Goal: Transaction & Acquisition: Book appointment/travel/reservation

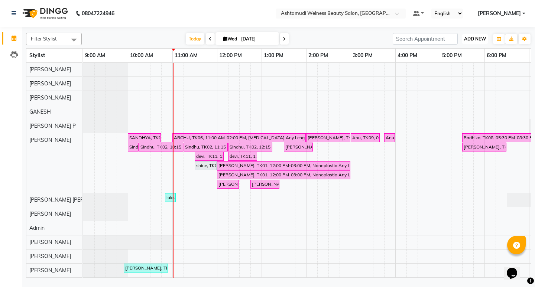
click at [480, 39] on span "ADD NEW" at bounding box center [475, 39] width 22 height 6
click at [459, 57] on button "Add Appointment" at bounding box center [457, 53] width 59 height 10
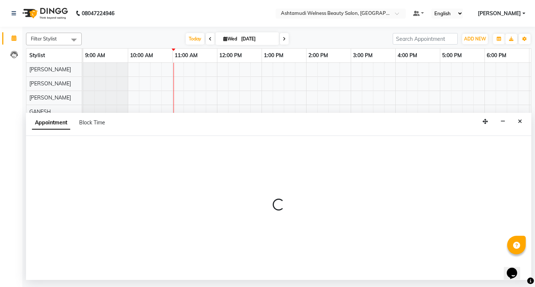
select select "tentative"
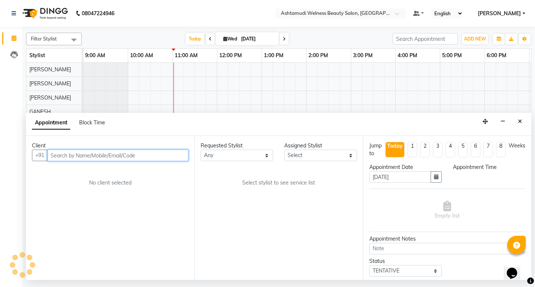
select select "600"
click at [80, 155] on input "text" at bounding box center [117, 156] width 141 height 12
paste input "917510262138"
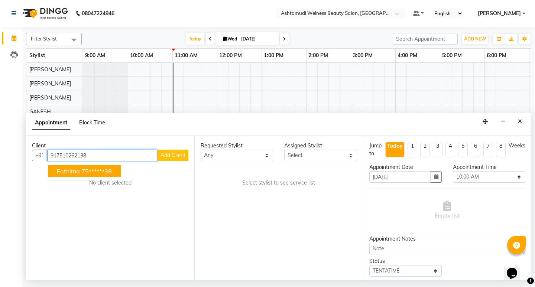
click at [62, 173] on span "Fathima" at bounding box center [68, 170] width 23 height 7
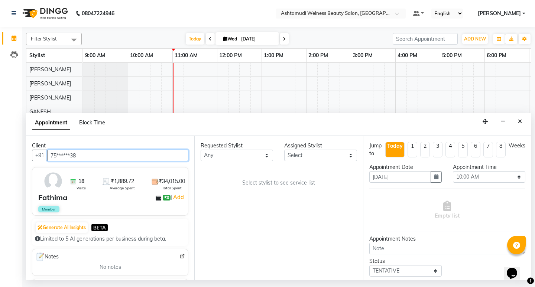
type input "75******38"
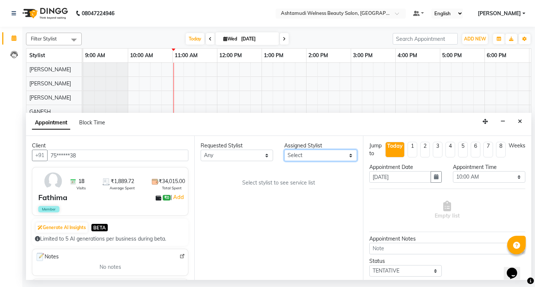
click at [311, 157] on select "Select [PERSON_NAME] Admin [PERSON_NAME] [PERSON_NAME] [PERSON_NAME] M [PERSON_…" at bounding box center [320, 156] width 72 height 12
select select "25976"
click at [284, 150] on select "Select [PERSON_NAME] Admin [PERSON_NAME] [PERSON_NAME] [PERSON_NAME] M [PERSON_…" at bounding box center [320, 156] width 72 height 12
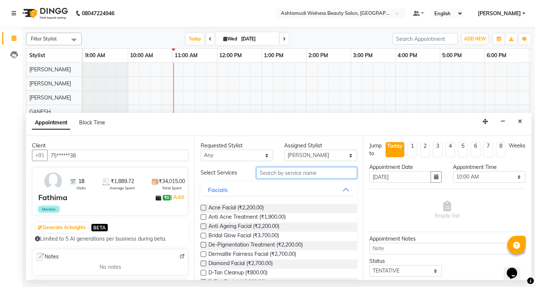
click at [271, 173] on input "text" at bounding box center [306, 173] width 100 height 12
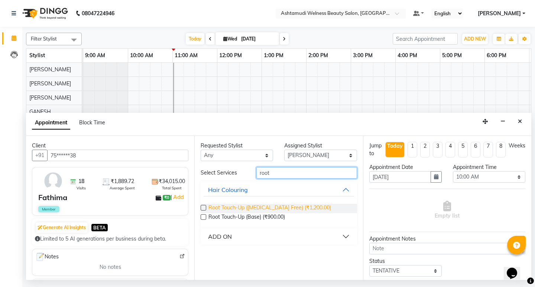
type input "root"
click at [235, 209] on span "Root Touch-Up ([MEDICAL_DATA] Free) (₹1,200.00)" at bounding box center [269, 208] width 122 height 9
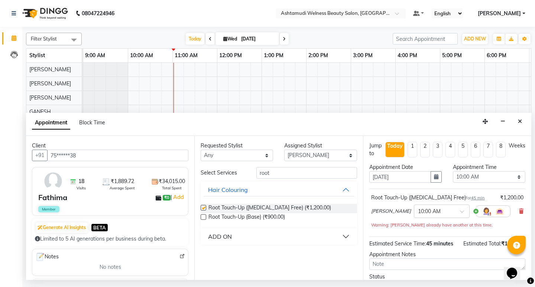
checkbox input "false"
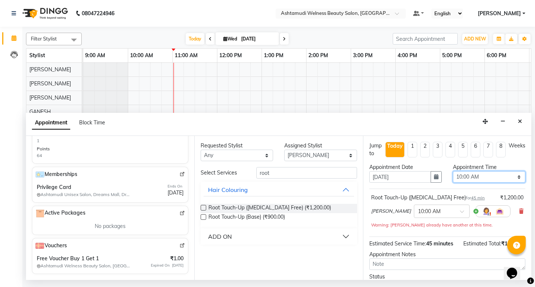
click at [489, 173] on select "Select 10:00 AM 10:15 AM 10:30 AM 10:45 AM 11:00 AM 11:15 AM 11:30 AM 11:45 AM …" at bounding box center [488, 177] width 72 height 12
select select "780"
click at [452, 171] on select "Select 10:00 AM 10:15 AM 10:30 AM 10:45 AM 11:00 AM 11:15 AM 11:30 AM 11:45 AM …" at bounding box center [488, 177] width 72 height 12
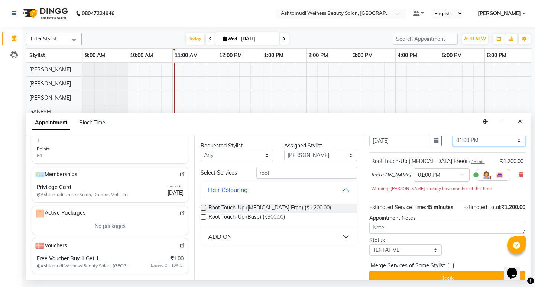
scroll to position [37, 0]
click at [402, 250] on select "Select TENTATIVE CONFIRM CHECK-IN UPCOMING" at bounding box center [405, 250] width 72 height 12
select select "confirm booking"
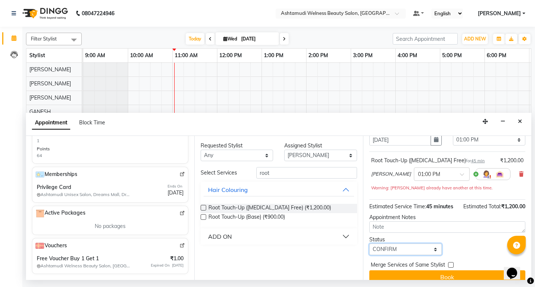
click at [369, 245] on select "Select TENTATIVE CONFIRM CHECK-IN UPCOMING" at bounding box center [405, 250] width 72 height 12
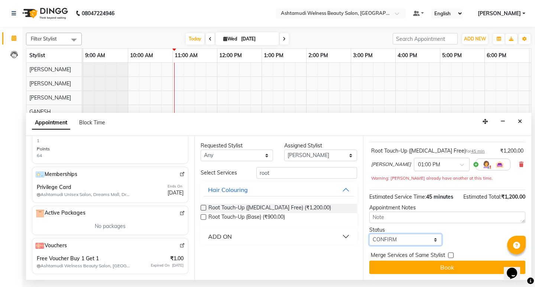
scroll to position [48, 0]
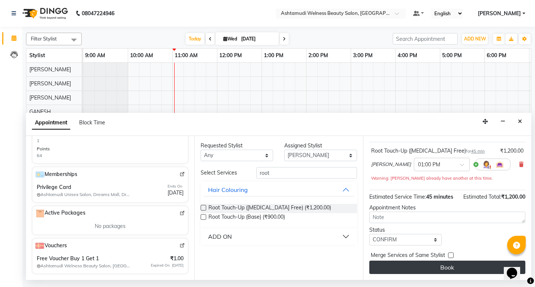
click at [448, 264] on button "Book" at bounding box center [447, 267] width 156 height 13
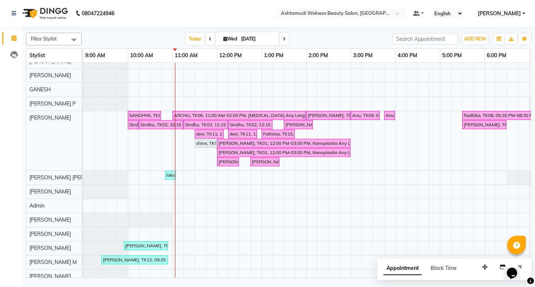
scroll to position [0, 0]
